Goal: Task Accomplishment & Management: Manage account settings

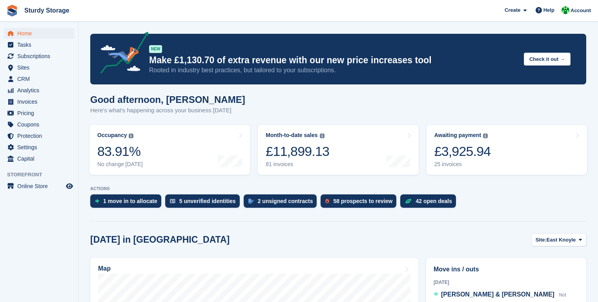
scroll to position [63, 0]
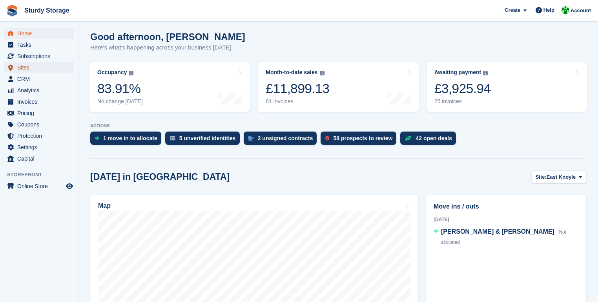
click at [23, 68] on span "Sites" at bounding box center [40, 67] width 47 height 11
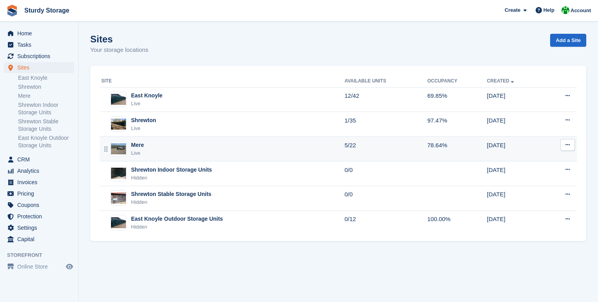
click at [133, 145] on div "Mere" at bounding box center [137, 145] width 13 height 8
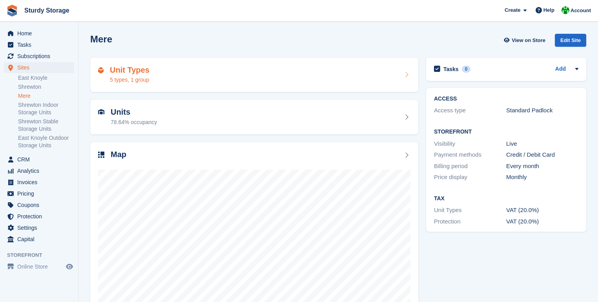
click at [405, 72] on icon at bounding box center [407, 74] width 8 height 6
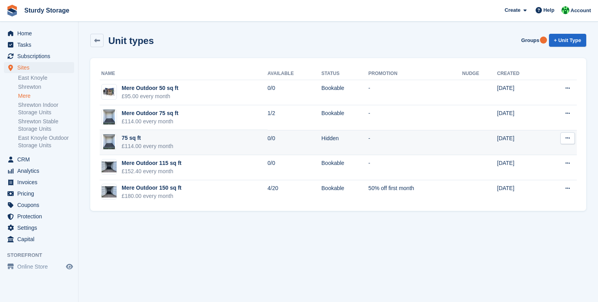
click at [569, 139] on icon at bounding box center [568, 137] width 4 height 5
click at [529, 154] on p "Edit unit type" at bounding box center [537, 153] width 68 height 10
click at [123, 141] on div "75 sq ft" at bounding box center [148, 138] width 52 height 8
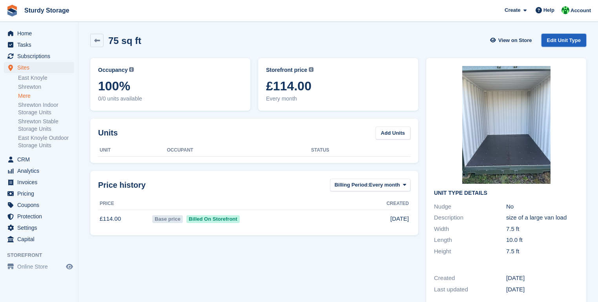
click at [561, 40] on link "Edit Unit Type" at bounding box center [564, 40] width 45 height 13
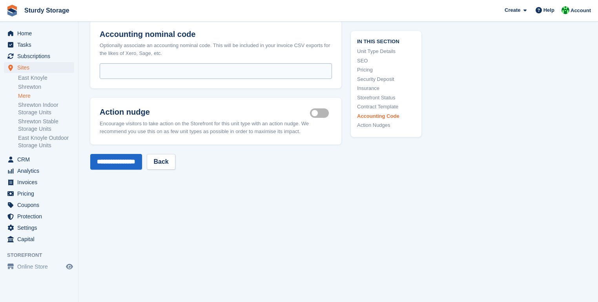
scroll to position [1549, 0]
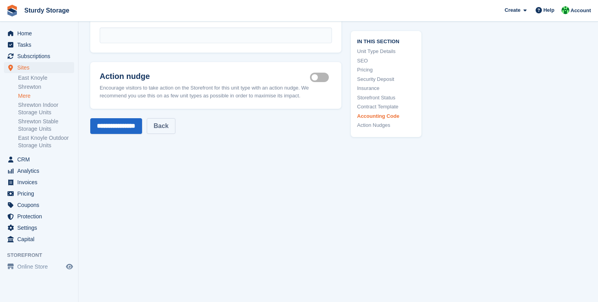
click at [175, 130] on link "Back" at bounding box center [161, 126] width 28 height 16
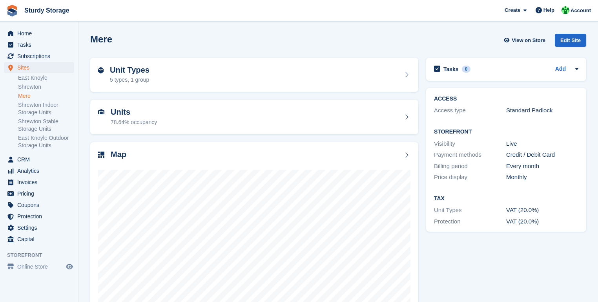
scroll to position [33, 0]
